Goal: Navigation & Orientation: Find specific page/section

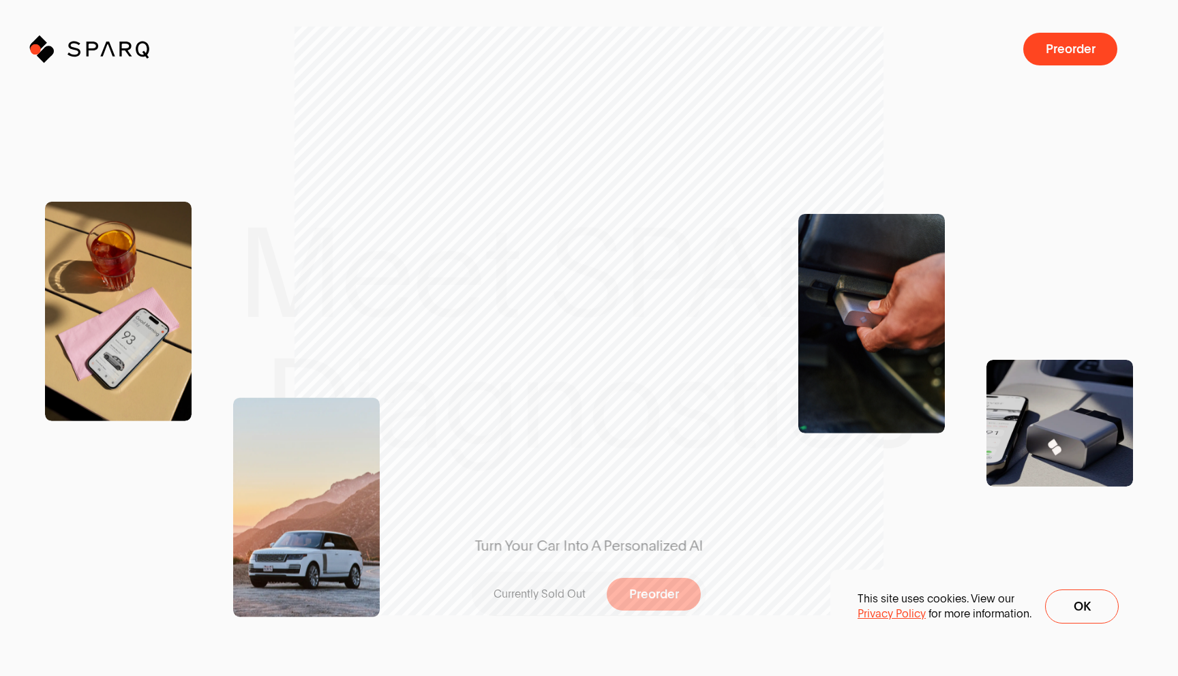
click at [35, 49] on icon at bounding box center [34, 47] width 15 height 15
click at [114, 53] on icon "Sparq" at bounding box center [127, 48] width 120 height 27
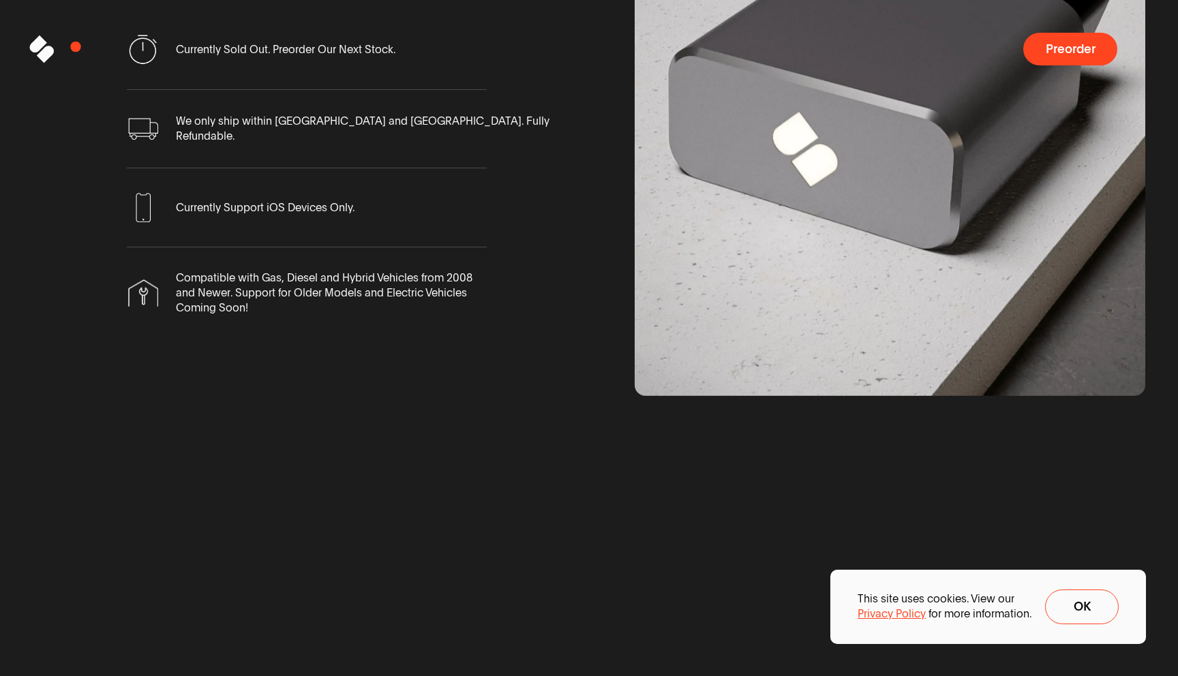
click at [76, 46] on icon "Sparq" at bounding box center [127, 48] width 120 height 27
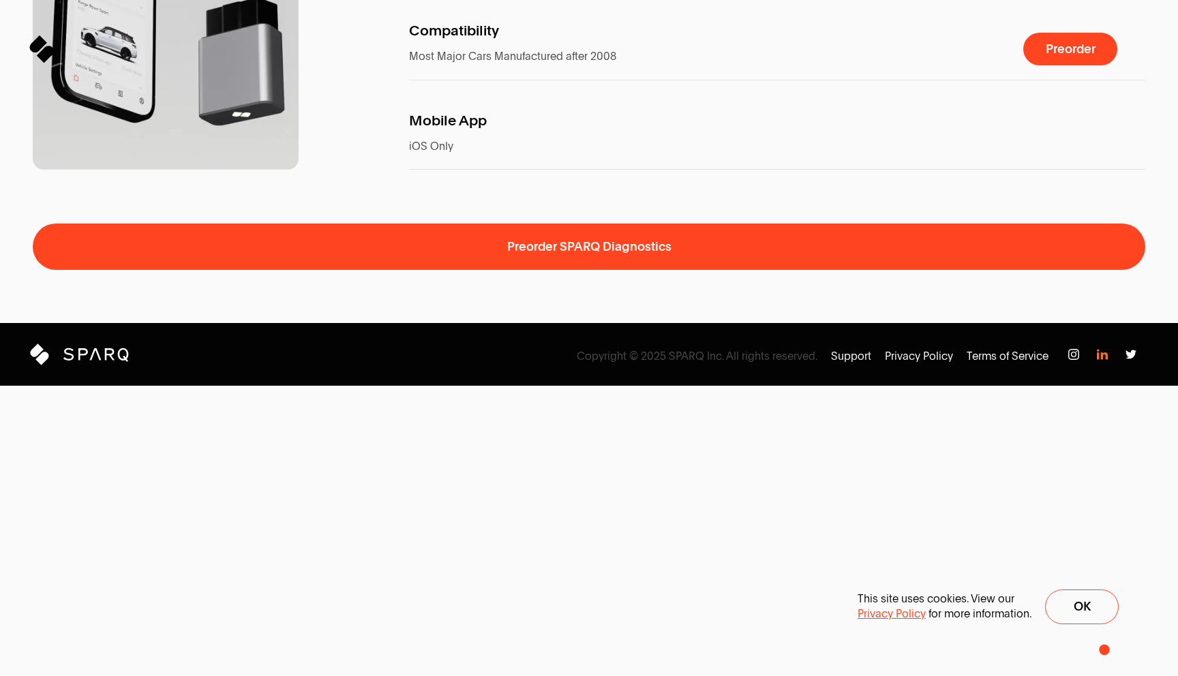
click at [1104, 360] on img at bounding box center [1102, 354] width 11 height 11
